Goal: Transaction & Acquisition: Book appointment/travel/reservation

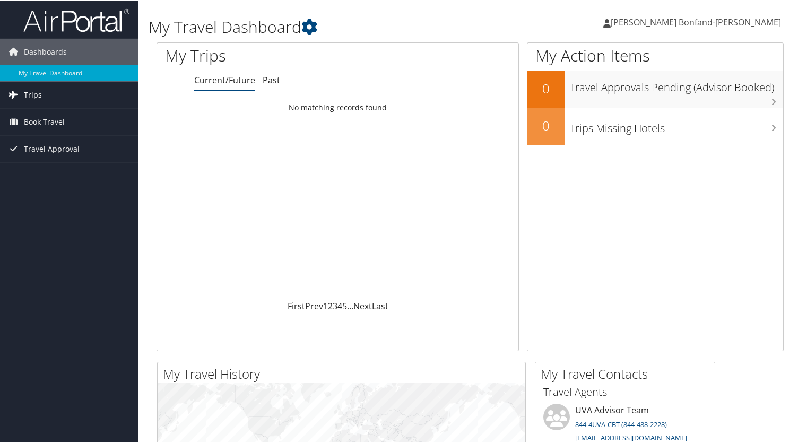
click at [28, 88] on span "Trips" at bounding box center [33, 94] width 18 height 27
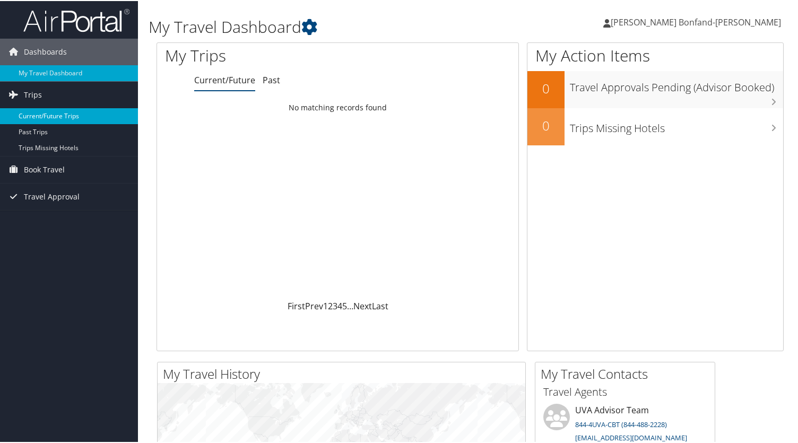
click at [32, 113] on link "Current/Future Trips" at bounding box center [69, 115] width 138 height 16
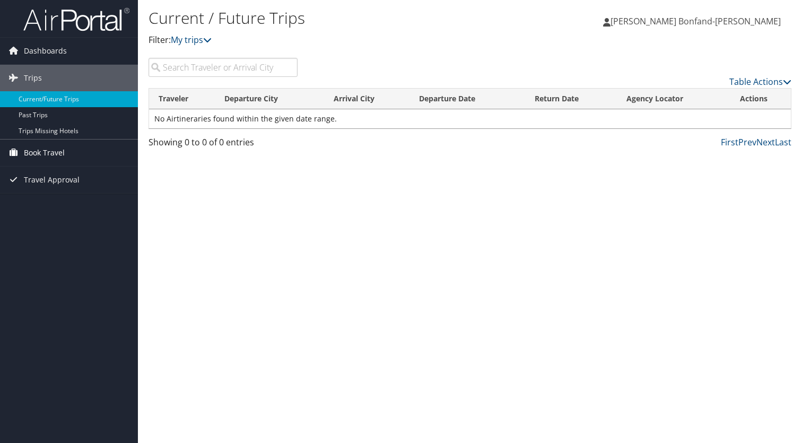
click at [46, 156] on span "Book Travel" at bounding box center [44, 152] width 41 height 27
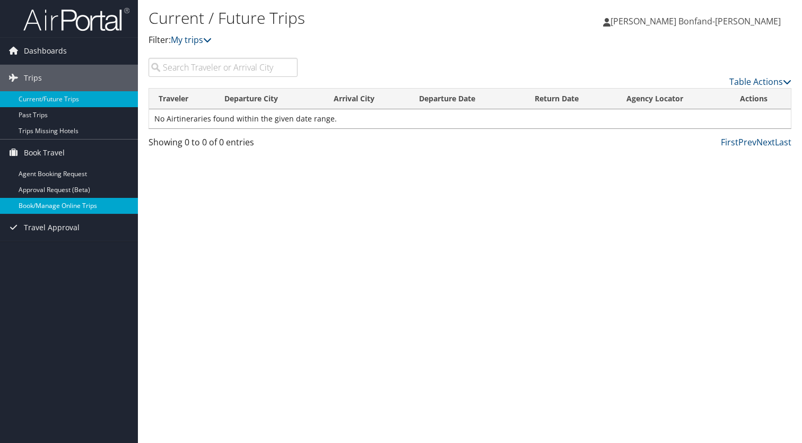
click at [45, 206] on link "Book/Manage Online Trips" at bounding box center [69, 206] width 138 height 16
